Goal: Transaction & Acquisition: Subscribe to service/newsletter

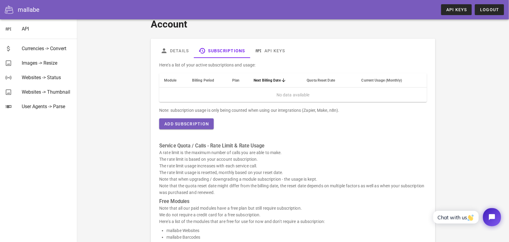
scroll to position [38, 0]
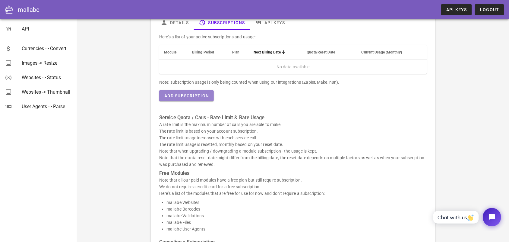
click at [198, 96] on span "Add Subscription" at bounding box center [186, 95] width 45 height 5
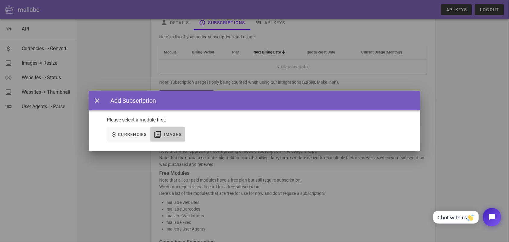
click at [159, 136] on icon "button" at bounding box center [157, 134] width 7 height 7
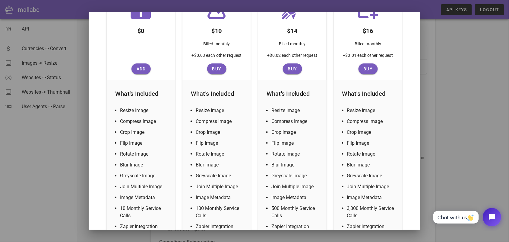
scroll to position [185, 0]
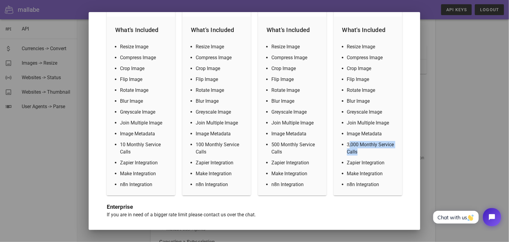
drag, startPoint x: 345, startPoint y: 143, endPoint x: 356, endPoint y: 150, distance: 13.1
click at [356, 150] on li "3,000 Monthly Service Calls" at bounding box center [371, 148] width 49 height 14
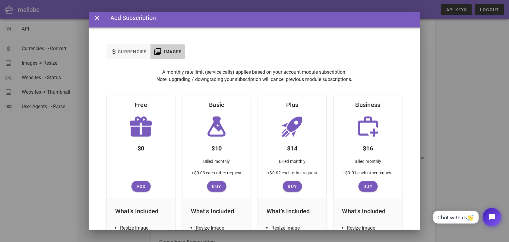
scroll to position [0, 0]
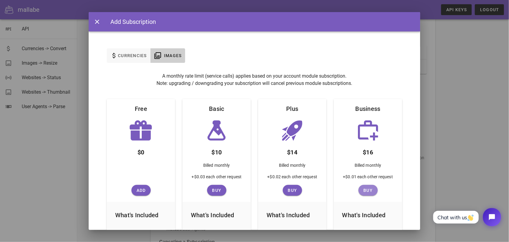
click at [364, 189] on span "Buy" at bounding box center [368, 190] width 14 height 5
